Goal: Task Accomplishment & Management: Manage account settings

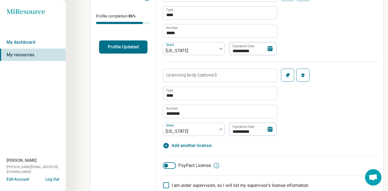
scroll to position [110, 0]
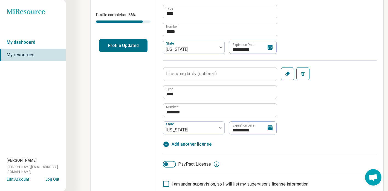
click at [272, 127] on icon at bounding box center [270, 128] width 5 height 5
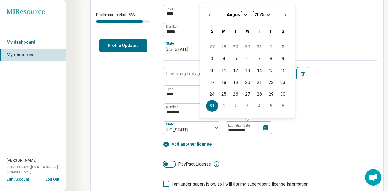
click at [270, 13] on div "[DATE]" at bounding box center [248, 15] width 86 height 6
click at [266, 14] on div "[DATE]" at bounding box center [248, 15] width 86 height 6
click at [266, 16] on div "[DATE]" at bounding box center [248, 15] width 86 height 6
click at [267, 16] on div "[DATE]" at bounding box center [248, 15] width 86 height 6
click at [267, 14] on span "Choose Date" at bounding box center [268, 14] width 3 height 3
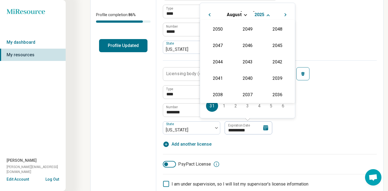
scroll to position [99, 0]
click at [274, 44] on div "2027" at bounding box center [277, 45] width 27 height 10
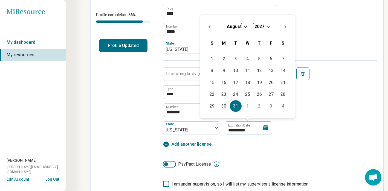
click at [235, 107] on div "31" at bounding box center [236, 106] width 12 height 12
type textarea "*"
type input "**********"
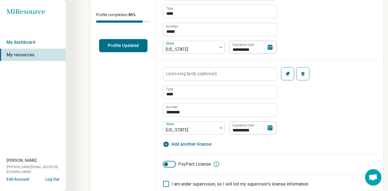
click at [315, 138] on div "**********" at bounding box center [270, 67] width 214 height 161
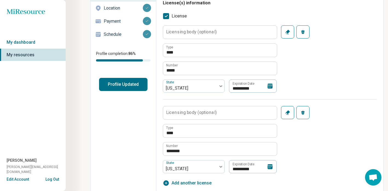
scroll to position [0, 0]
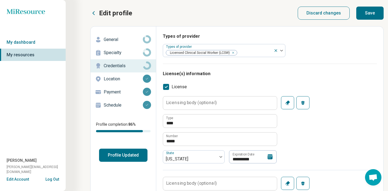
click at [370, 14] on button "Save" at bounding box center [370, 13] width 27 height 13
type textarea "*"
